Goal: Task Accomplishment & Management: Use online tool/utility

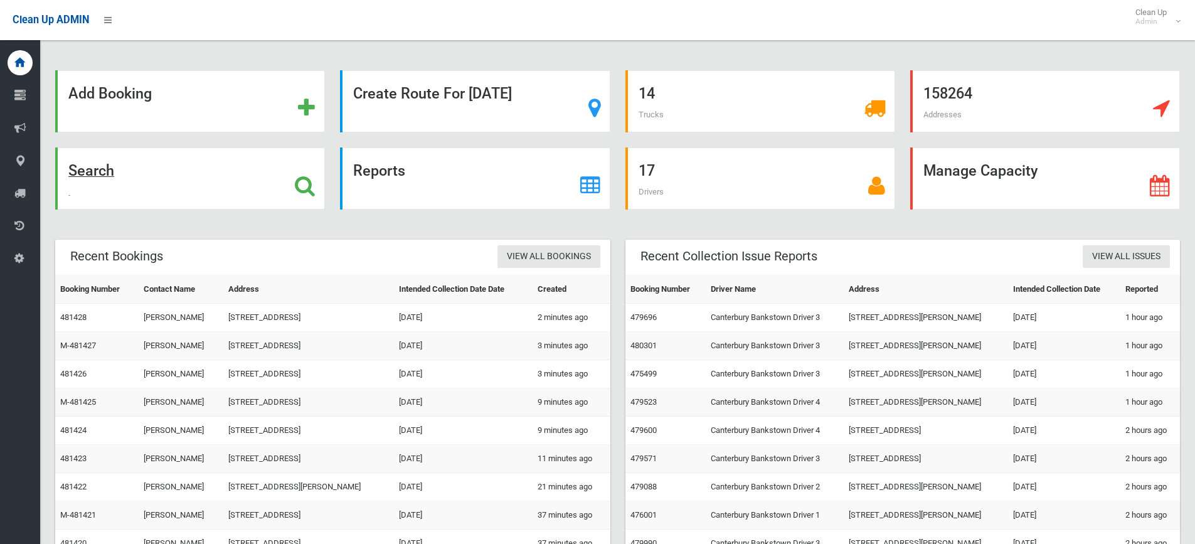
click at [90, 170] on strong "Search" at bounding box center [91, 171] width 46 height 18
click at [129, 93] on strong "Add Booking" at bounding box center [109, 94] width 83 height 18
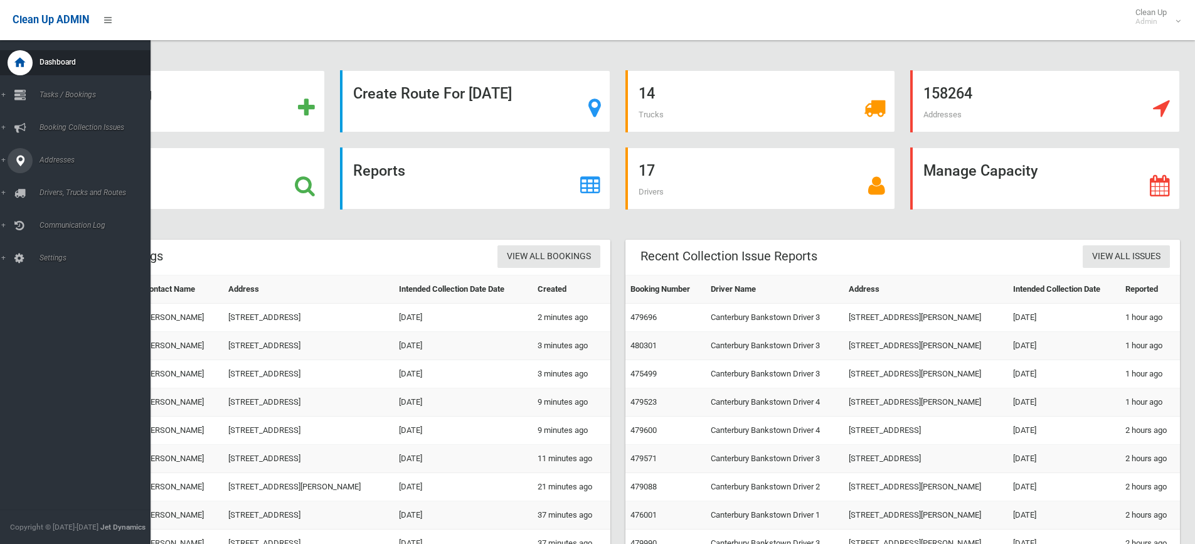
click at [4, 156] on link "Addresses" at bounding box center [80, 160] width 160 height 25
click at [59, 178] on span "All Addresses" at bounding box center [93, 182] width 114 height 9
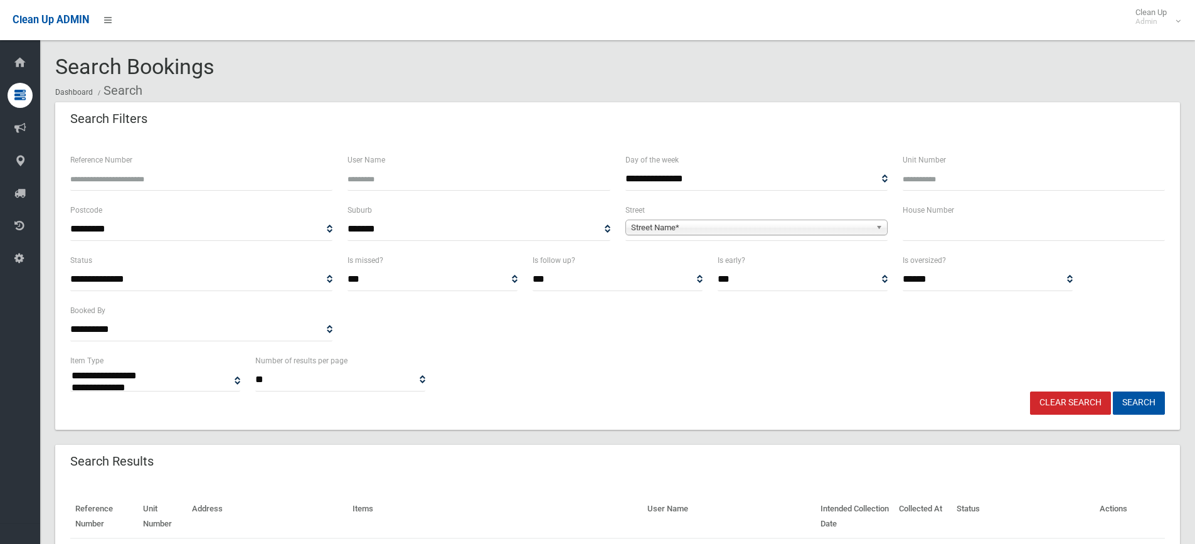
select select
